Goal: Task Accomplishment & Management: Manage account settings

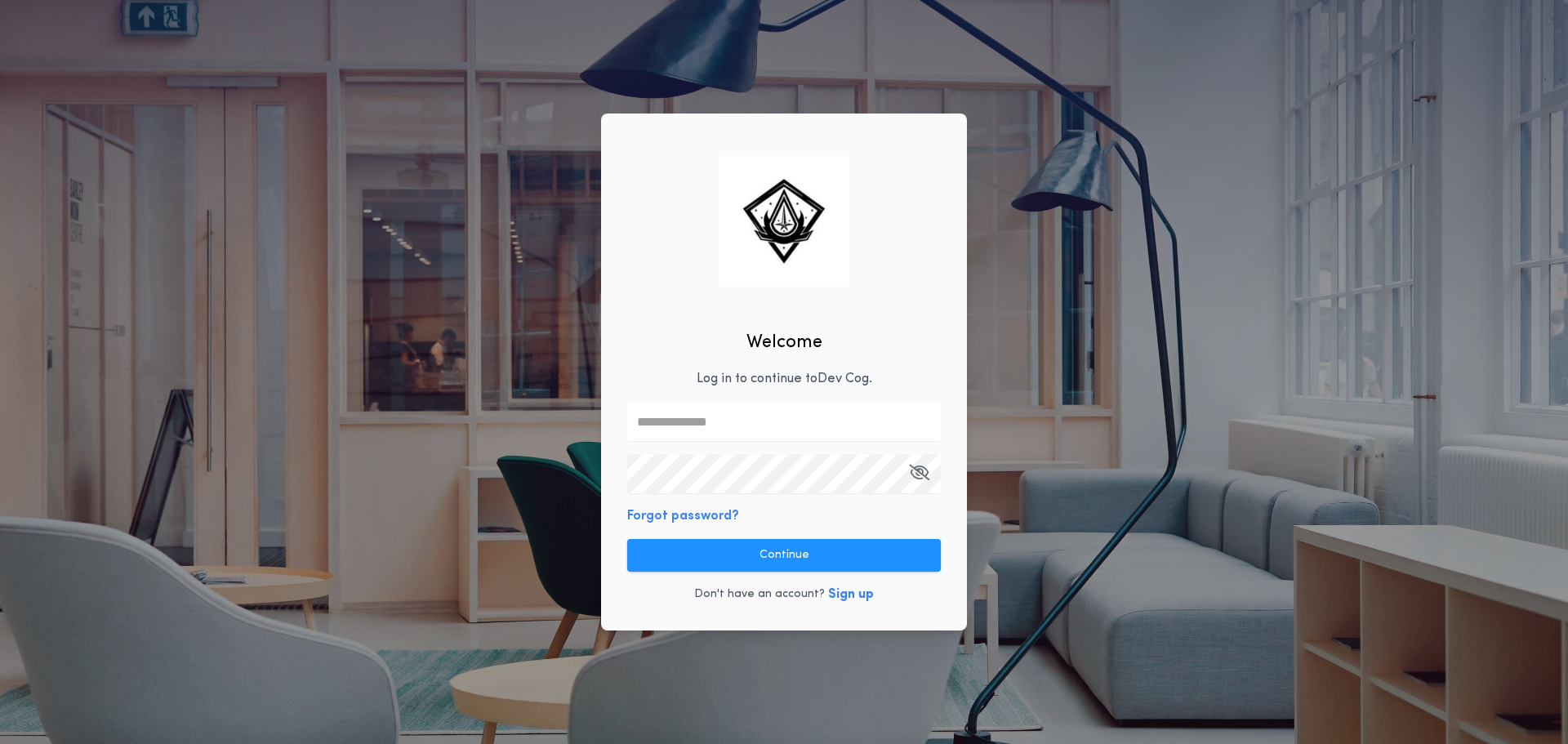
drag, startPoint x: 666, startPoint y: 402, endPoint x: 679, endPoint y: 415, distance: 18.4
click at [666, 402] on input "text" at bounding box center [784, 422] width 313 height 40
type input "**********"
click at [923, 473] on icon "button" at bounding box center [920, 472] width 21 height 1
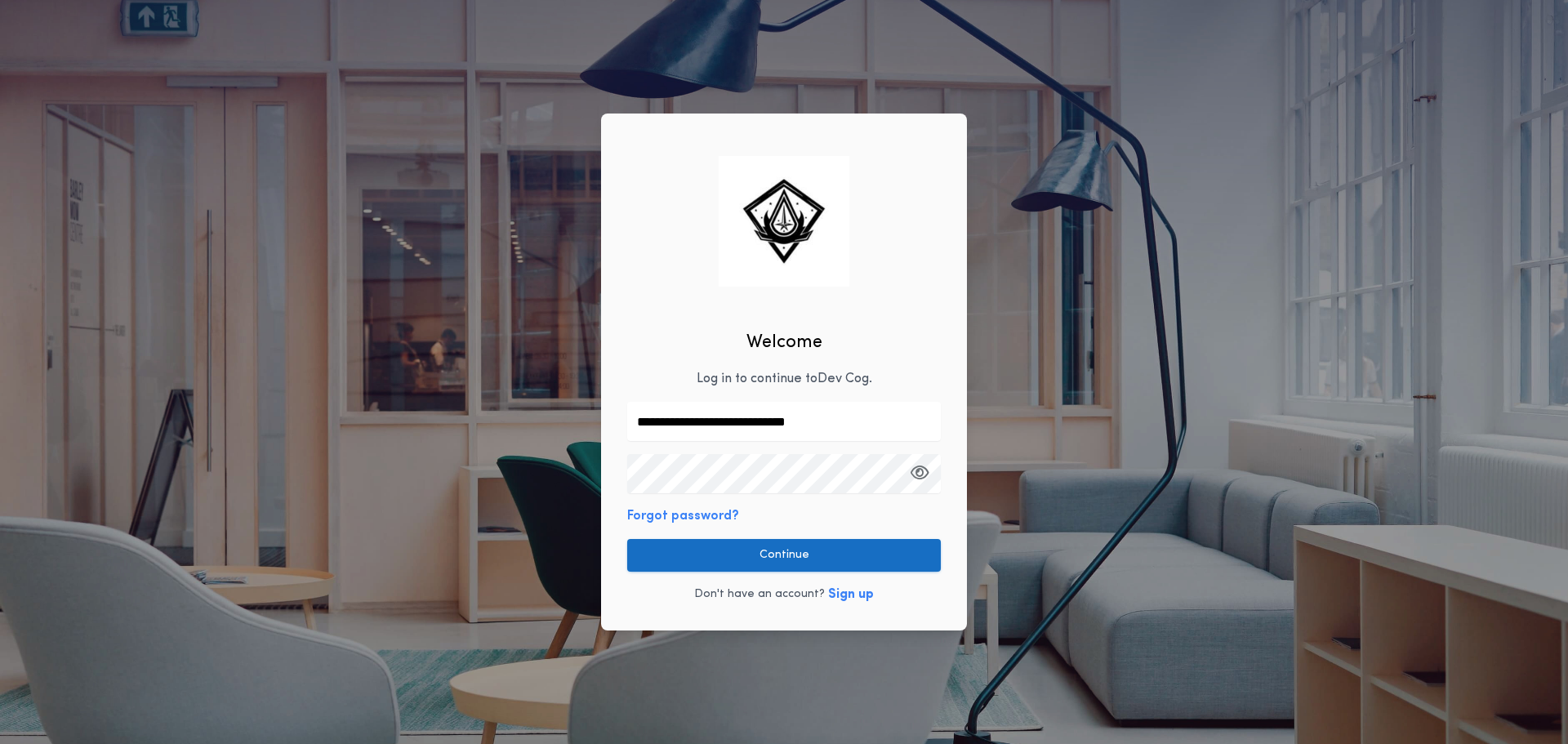
click at [894, 540] on button "Continue" at bounding box center [784, 555] width 313 height 33
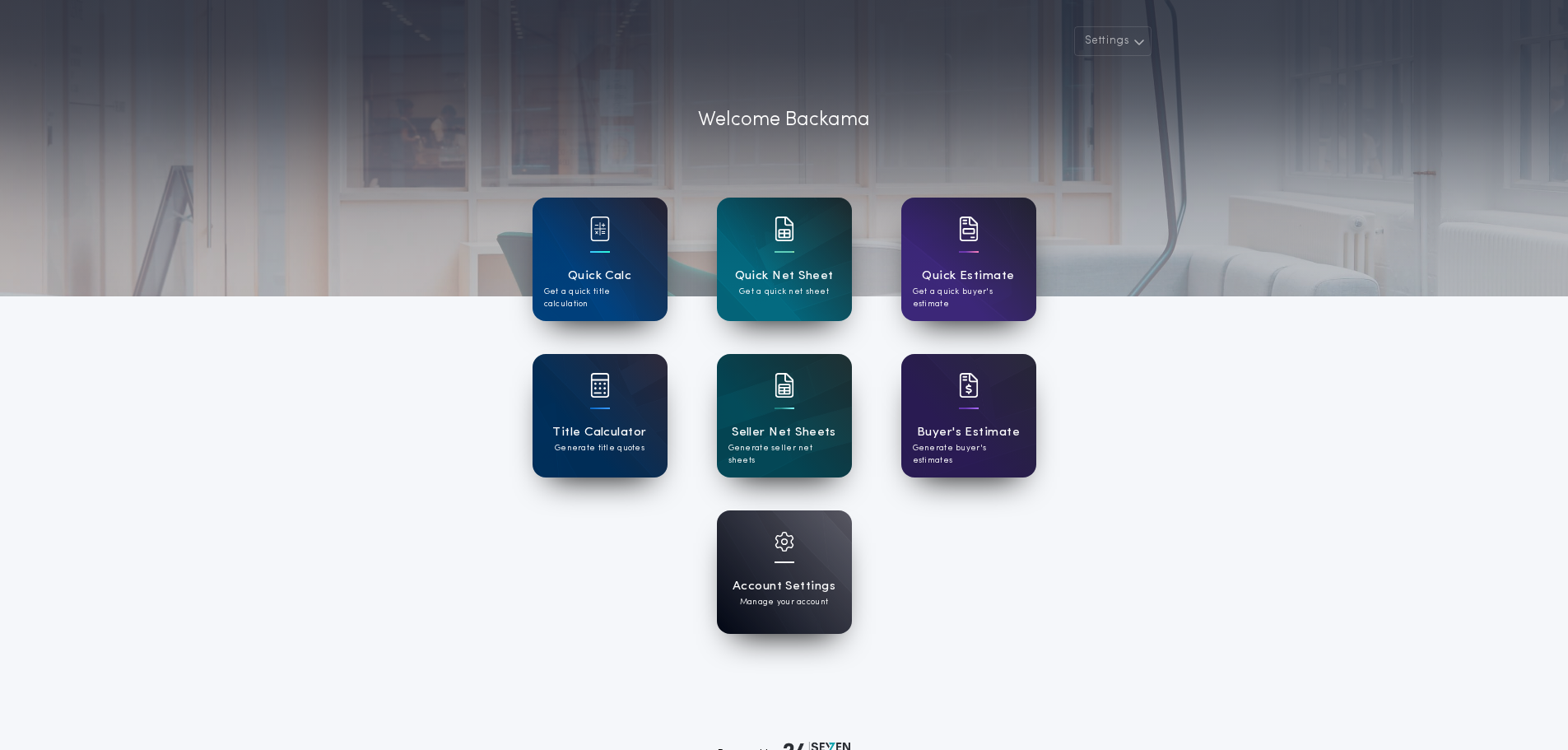
click at [854, 552] on div "Account Settings Manage your account" at bounding box center [784, 572] width 503 height 123
click at [808, 582] on h1 "Account Settings" at bounding box center [784, 587] width 103 height 19
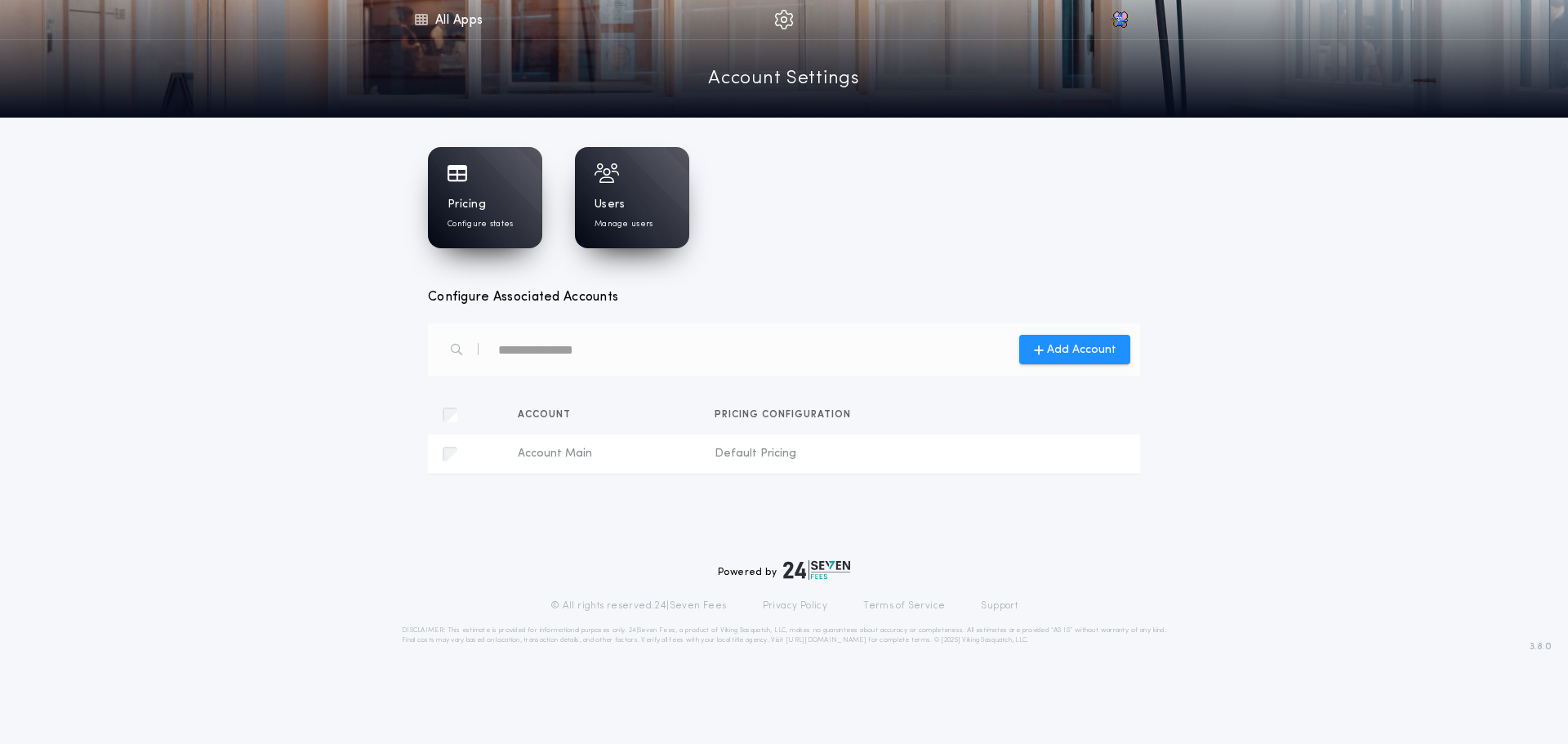
click at [981, 161] on div "Pricing Configure states Users Manage users" at bounding box center [784, 198] width 712 height 102
click at [430, 15] on link "All Apps" at bounding box center [448, 20] width 73 height 40
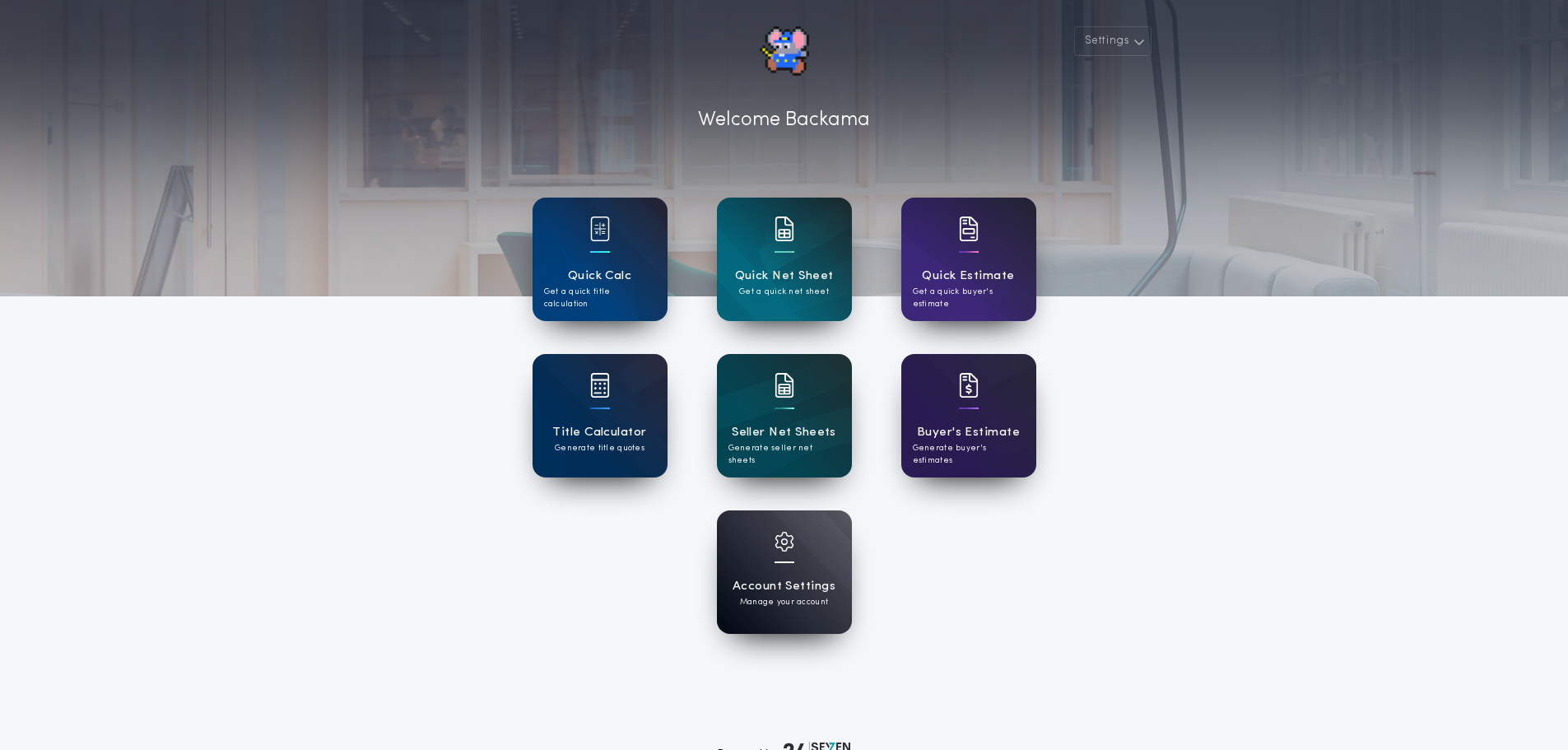
click at [411, 104] on div at bounding box center [784, 148] width 1568 height 296
click at [807, 568] on div "Account Settings Manage your account" at bounding box center [784, 572] width 135 height 123
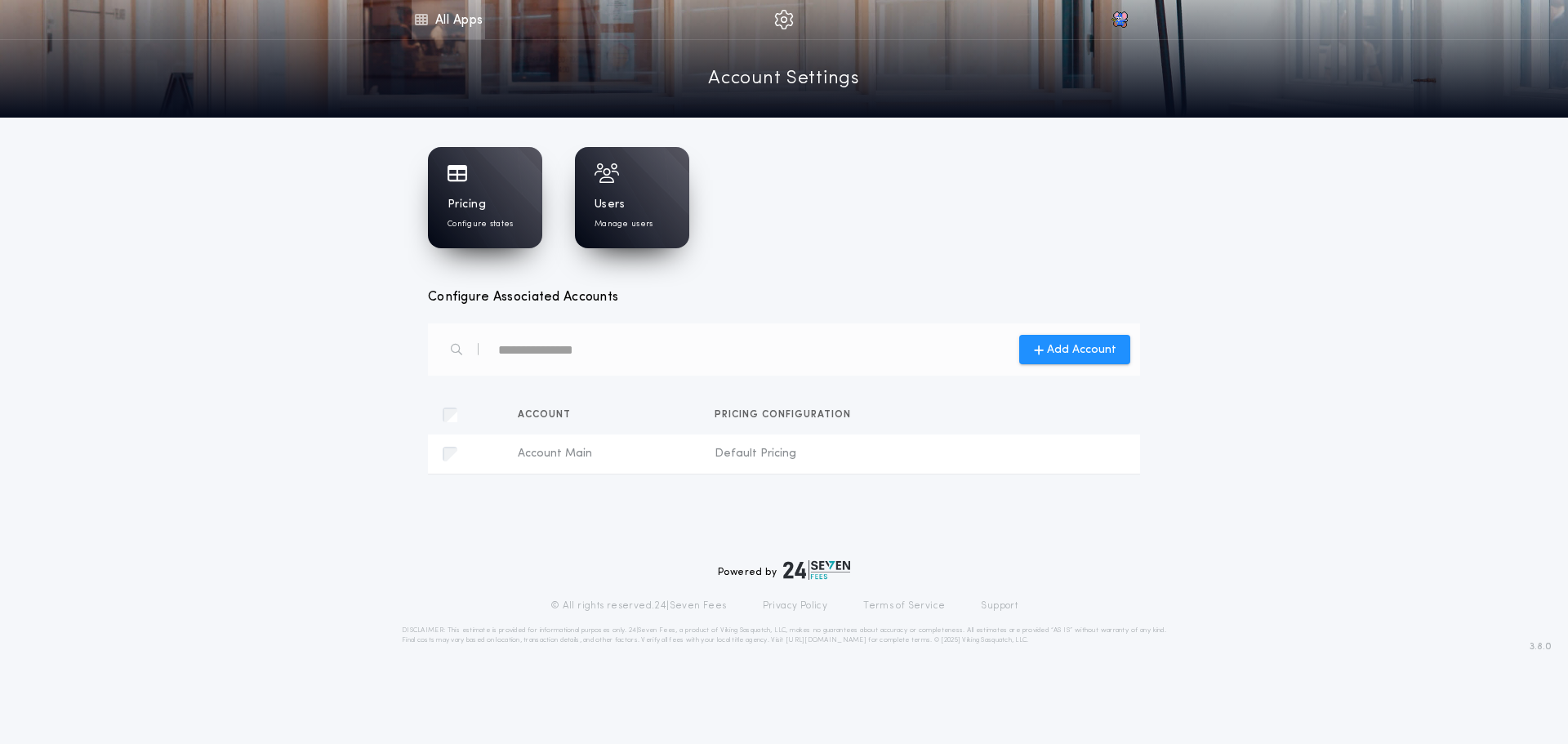
click at [444, 18] on link "All Apps" at bounding box center [448, 20] width 73 height 40
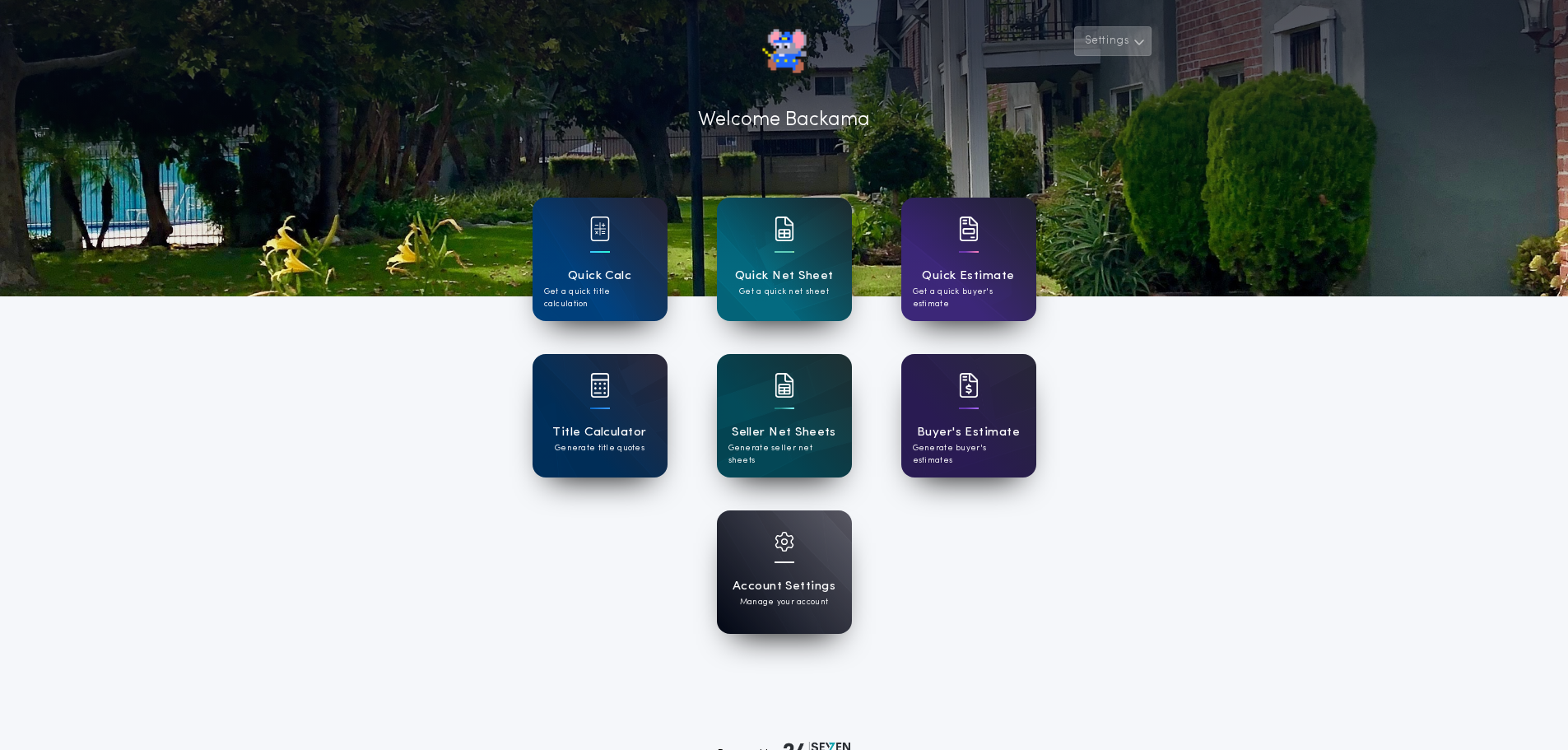
click at [1126, 50] on button "Settings" at bounding box center [1112, 41] width 77 height 30
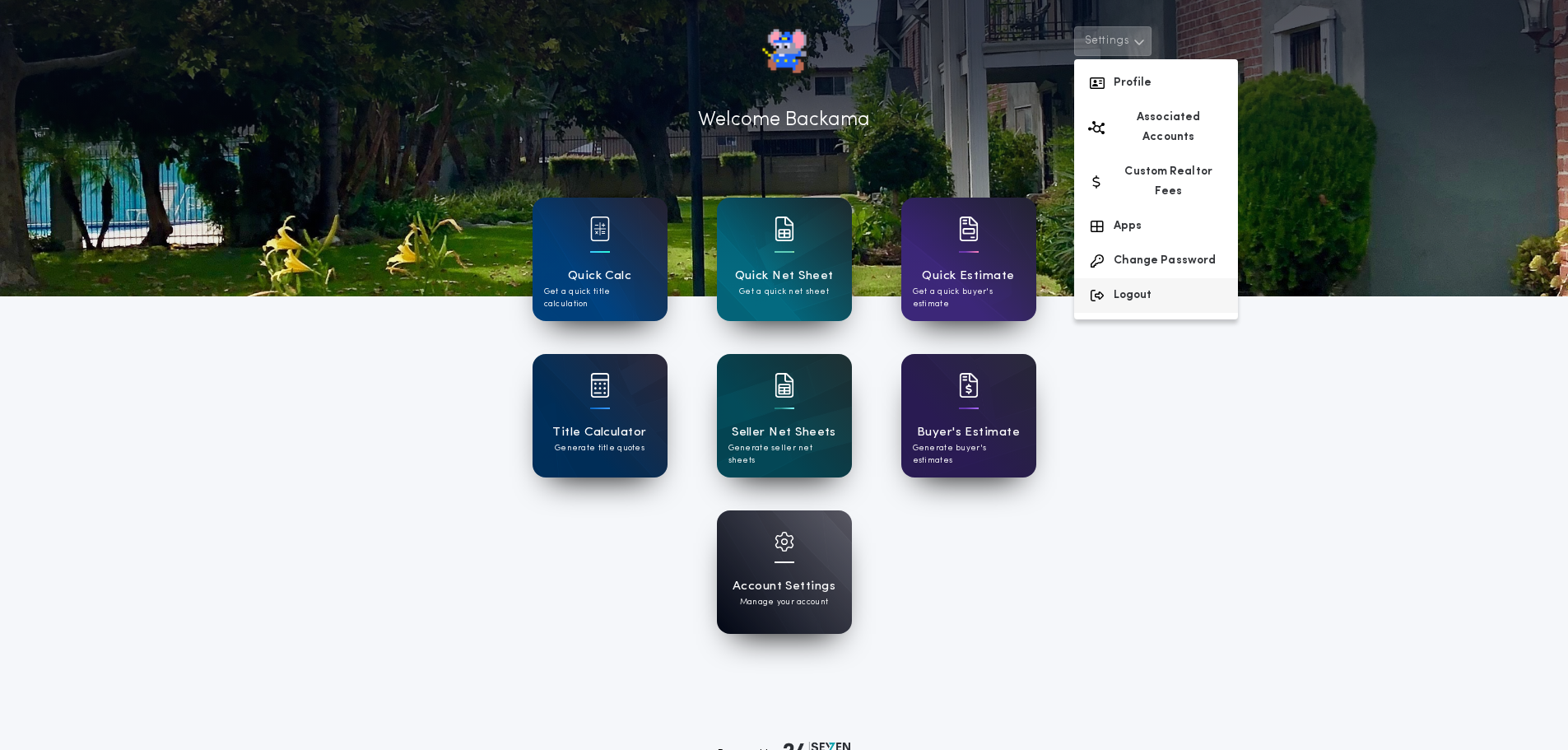
click at [1118, 279] on button "Logout" at bounding box center [1156, 296] width 164 height 35
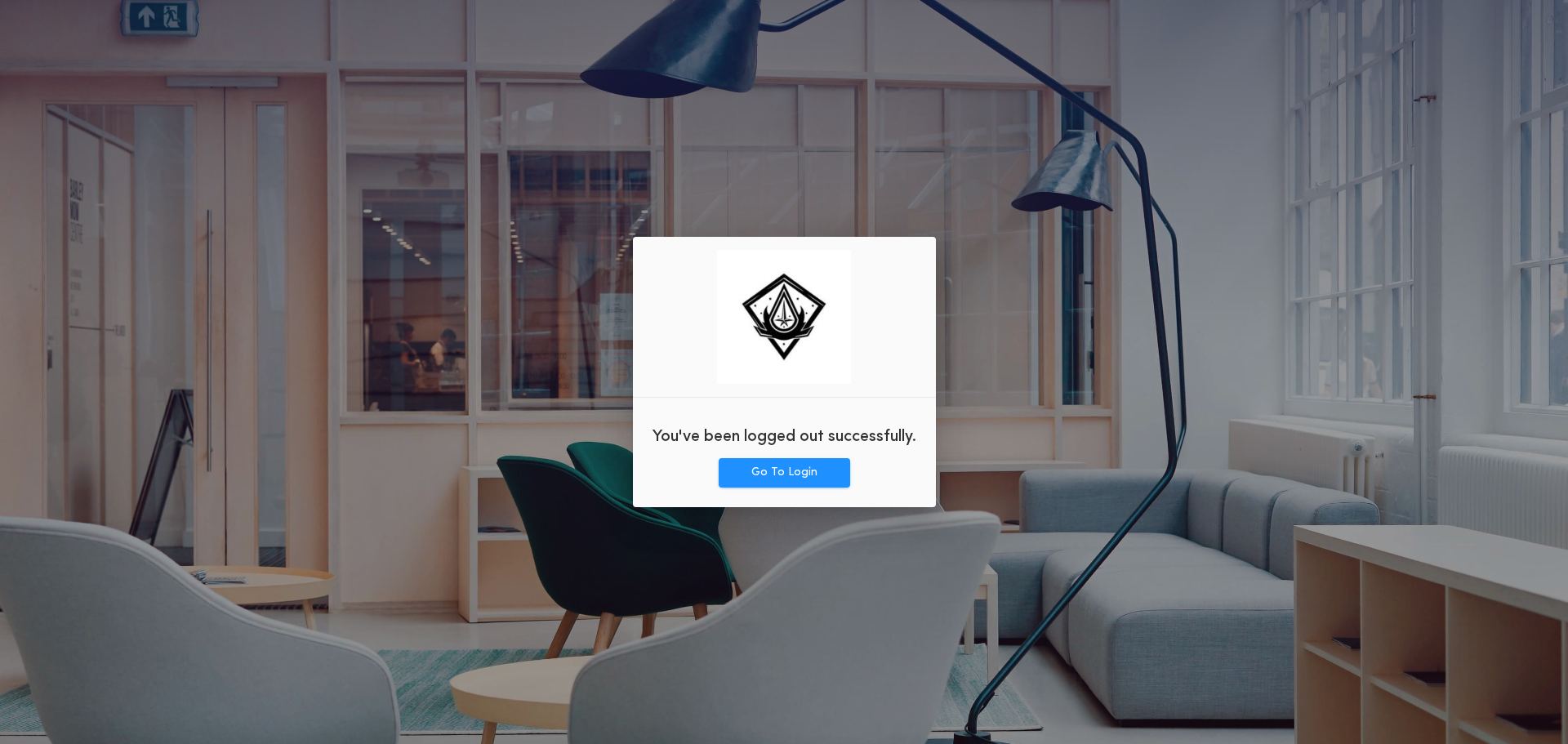
click at [772, 488] on div "You've been logged out successfully. Go To Login" at bounding box center [784, 372] width 303 height 270
click at [774, 476] on button "Go To Login" at bounding box center [784, 473] width 132 height 29
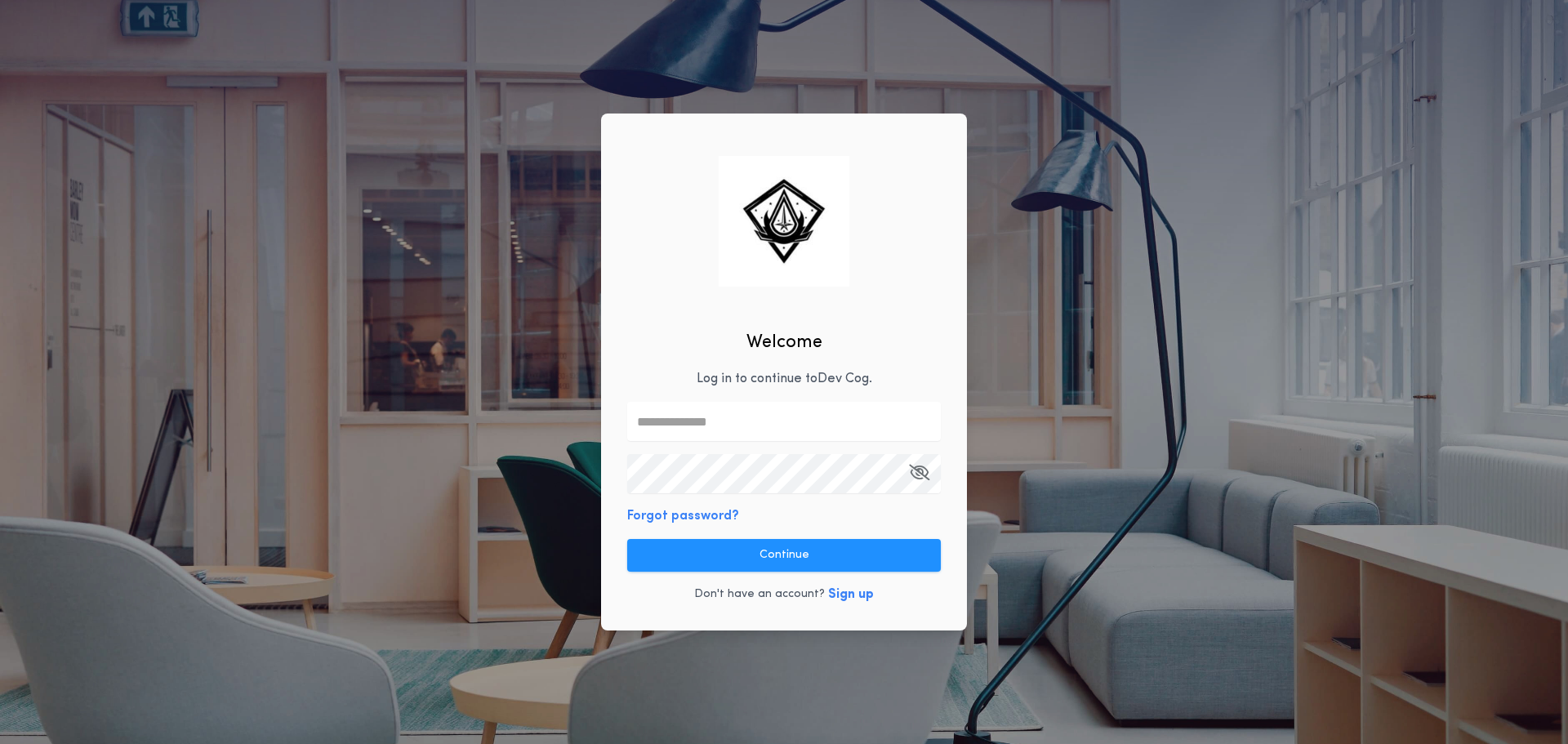
click at [784, 425] on input "text" at bounding box center [784, 422] width 313 height 40
click at [27, 612] on div "Welcome Log in to continue to Dev Cog . Forgot password? Continue Don't have an…" at bounding box center [784, 372] width 1568 height 744
click at [455, 271] on div "Welcome Log in to continue to Dev Cog . Forgot password? Continue Don't have an…" at bounding box center [784, 372] width 1568 height 744
click at [494, 664] on div "Welcome Log in to continue to Dev Cog . Forgot password? Continue Don't have an…" at bounding box center [784, 372] width 1568 height 744
